Goal: Navigation & Orientation: Find specific page/section

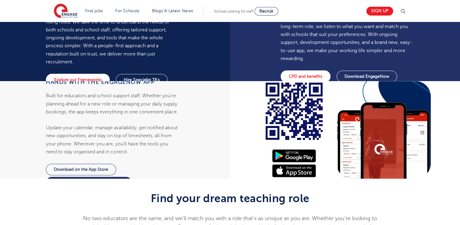
scroll to position [478, 0]
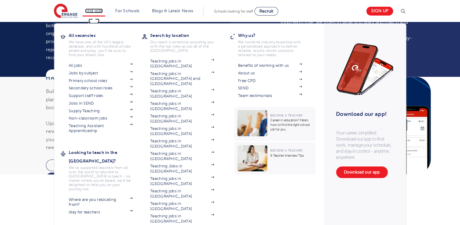
click at [100, 10] on link "Find jobs" at bounding box center [94, 11] width 18 height 5
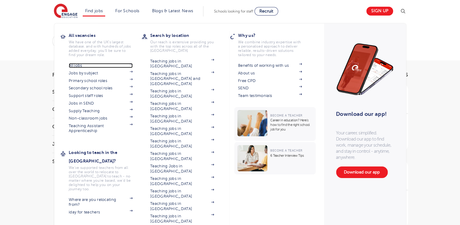
click at [87, 64] on link "All jobs" at bounding box center [101, 65] width 64 height 5
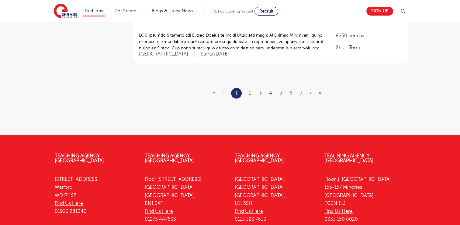
scroll to position [828, 0]
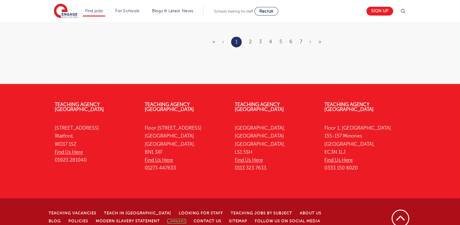
click at [168, 218] on link "Careers" at bounding box center [177, 220] width 19 height 4
